Goal: Task Accomplishment & Management: Use online tool/utility

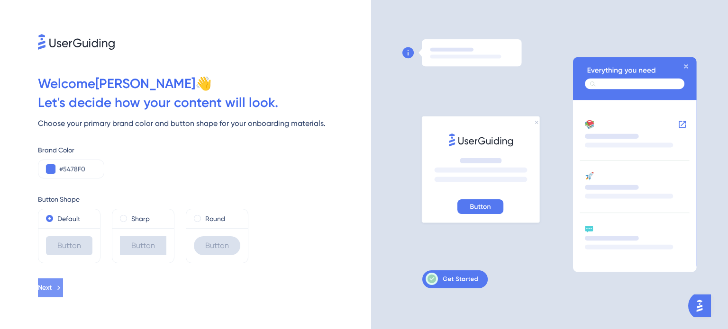
click at [52, 288] on span "Next" at bounding box center [45, 287] width 14 height 11
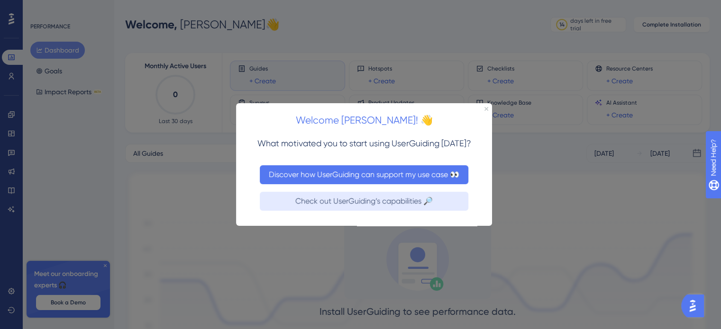
click at [366, 172] on button "Discover how UserGuiding can support my use case 👀" at bounding box center [364, 174] width 208 height 19
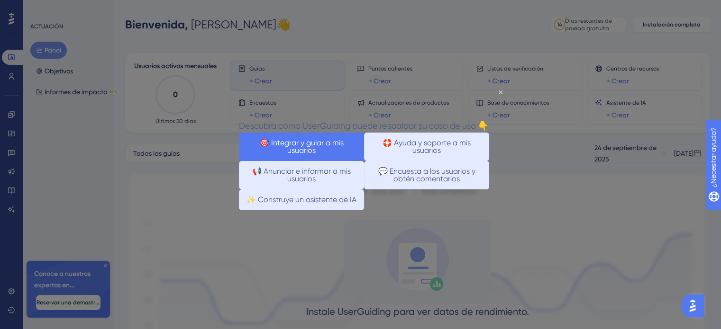
click at [287, 140] on font "🎯 Integrar y guiar a mis usuarios" at bounding box center [303, 146] width 86 height 17
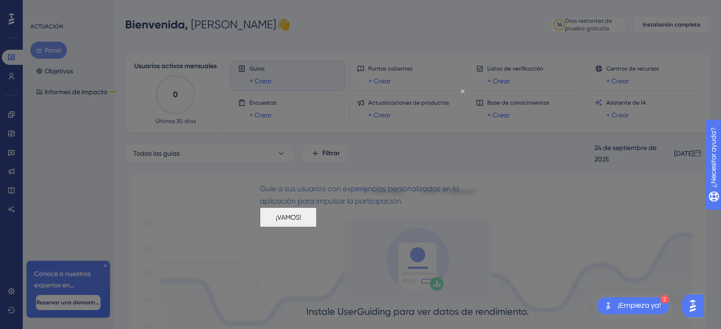
click at [301, 221] on font "¡VAMOS!" at bounding box center [288, 217] width 25 height 8
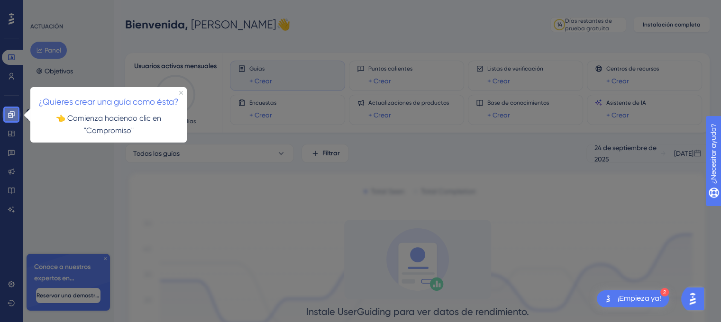
click at [13, 114] on icon at bounding box center [11, 114] width 6 height 6
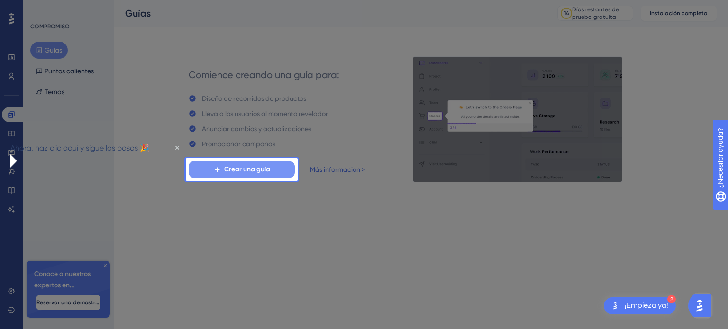
click at [219, 164] on button "Crear una guía" at bounding box center [242, 169] width 106 height 17
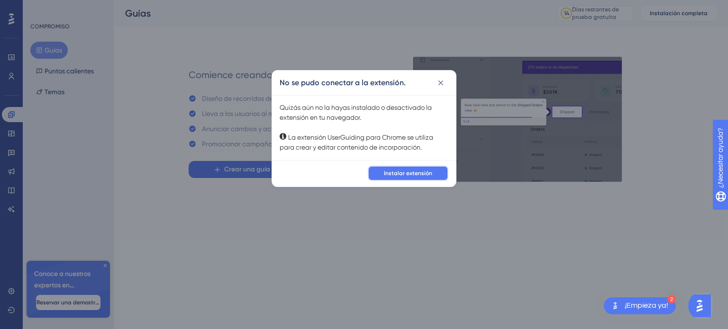
click at [425, 168] on button "Instalar extensión" at bounding box center [408, 173] width 81 height 15
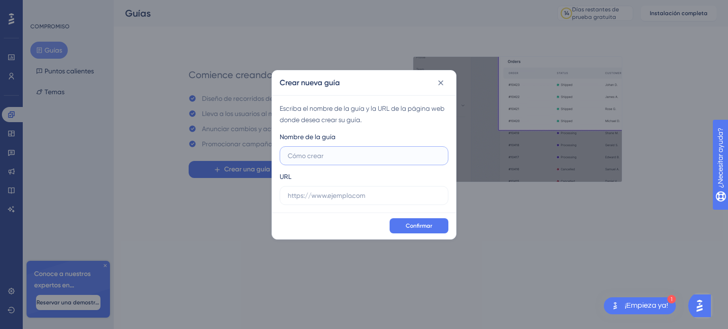
click at [313, 153] on input "text" at bounding box center [364, 156] width 153 height 10
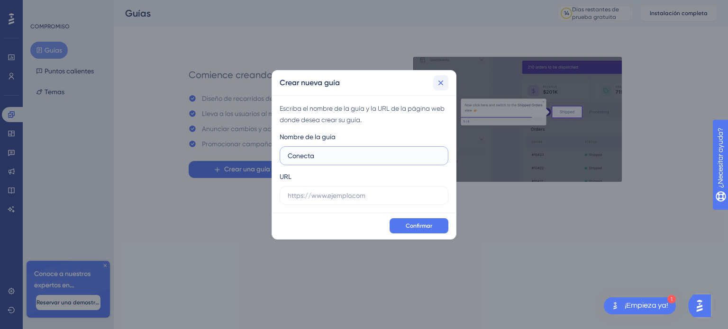
type input "Conecta"
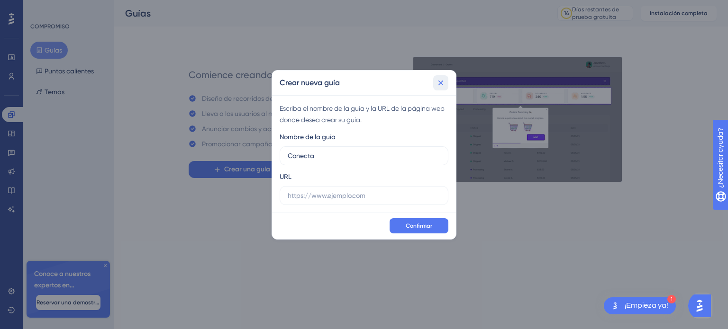
click at [444, 81] on icon at bounding box center [440, 82] width 9 height 9
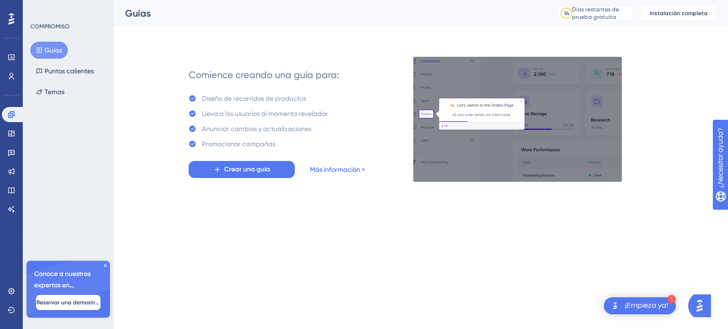
click at [331, 172] on font "Más información >" at bounding box center [337, 170] width 55 height 8
